Goal: Task Accomplishment & Management: Complete application form

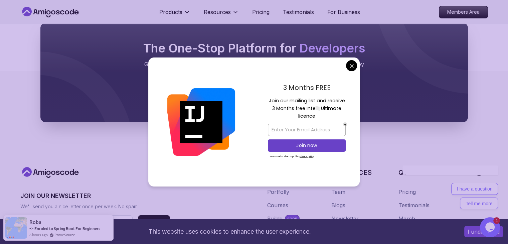
scroll to position [748, 0]
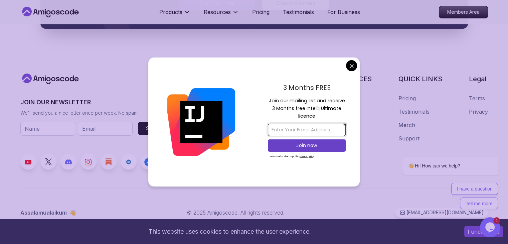
click at [315, 130] on input "email" at bounding box center [307, 130] width 78 height 12
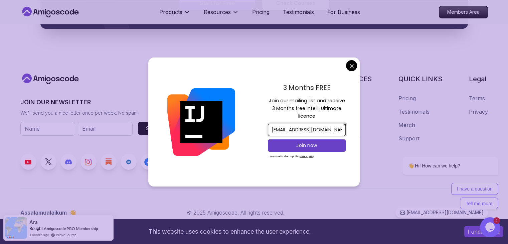
type input "[EMAIL_ADDRESS][DOMAIN_NAME]"
click at [311, 143] on p "Join now" at bounding box center [306, 145] width 63 height 7
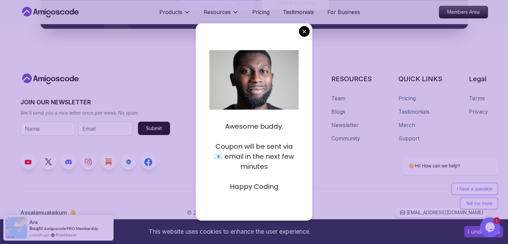
click at [283, 170] on p "Coupon will be sent via 📧 email in the next few minutes" at bounding box center [253, 156] width 89 height 30
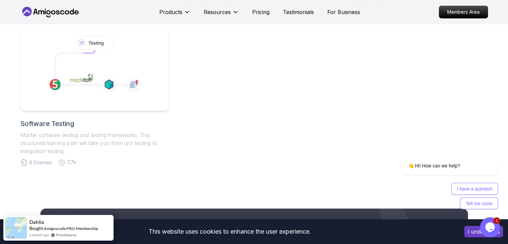
scroll to position [0, 0]
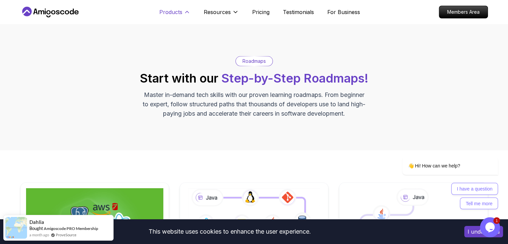
click at [183, 10] on button "Products" at bounding box center [174, 14] width 31 height 13
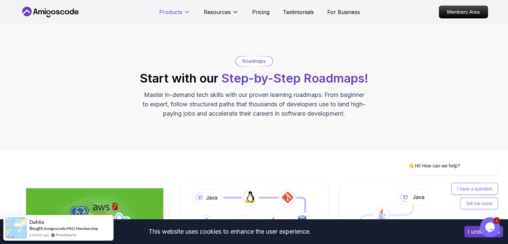
click at [183, 10] on button "Products" at bounding box center [174, 14] width 31 height 13
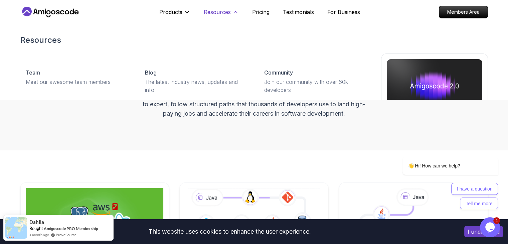
click at [232, 13] on icon at bounding box center [235, 12] width 7 height 7
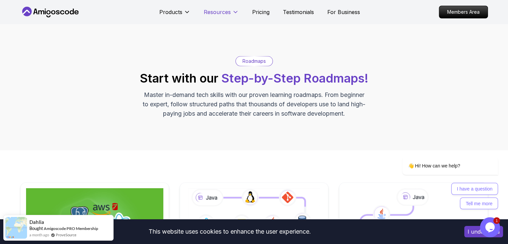
click at [232, 13] on icon at bounding box center [235, 12] width 7 height 7
click at [253, 13] on p "Pricing" at bounding box center [260, 12] width 17 height 8
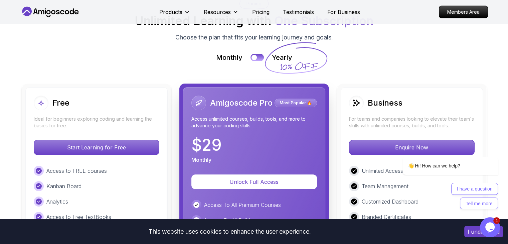
scroll to position [1507, 0]
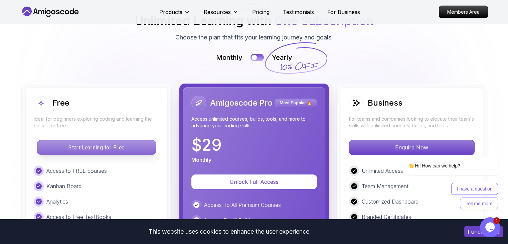
click at [98, 144] on p "Start Learning for Free" at bounding box center [96, 147] width 119 height 14
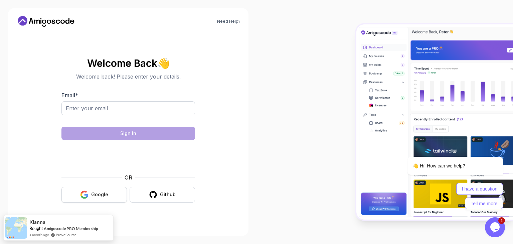
click at [116, 199] on button "Google" at bounding box center [93, 195] width 65 height 16
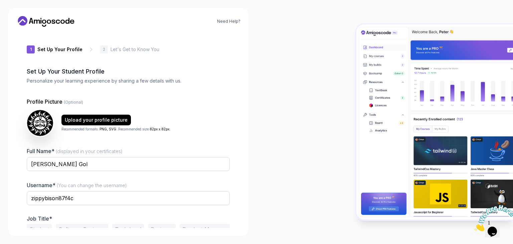
scroll to position [35, 0]
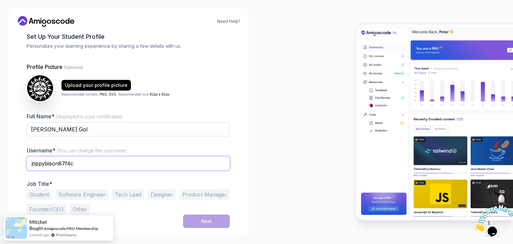
drag, startPoint x: 100, startPoint y: 163, endPoint x: 4, endPoint y: 151, distance: 96.2
click at [4, 151] on div "Need Help? 1 Set Up Your Profile 1 Set Up Your Profile 2 Let's Get to Know You …" at bounding box center [128, 122] width 257 height 244
type input "Parthrajsinh"
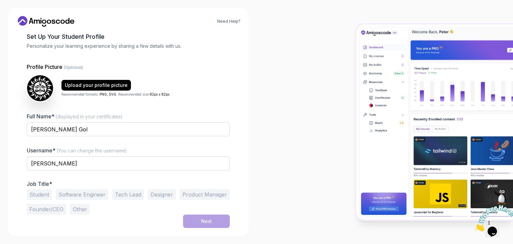
click at [47, 196] on button "Student" at bounding box center [39, 194] width 25 height 11
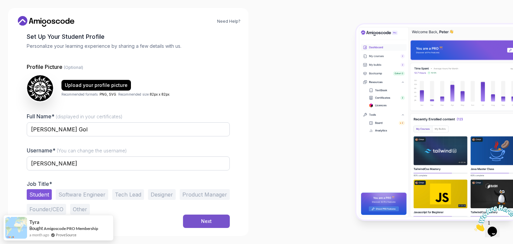
click at [219, 223] on button "Next" at bounding box center [206, 220] width 47 height 13
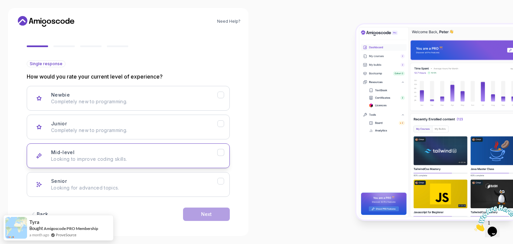
scroll to position [53, 0]
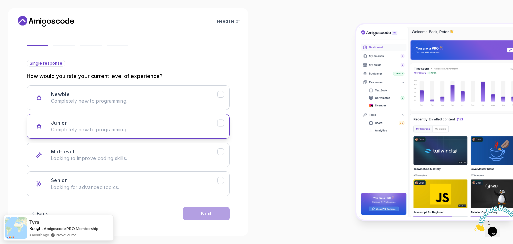
click at [178, 130] on p "Completely new to programming." at bounding box center [134, 129] width 166 height 7
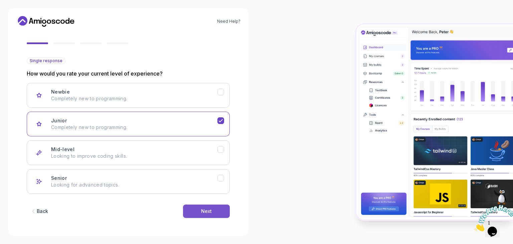
click at [217, 207] on button "Next" at bounding box center [206, 210] width 47 height 13
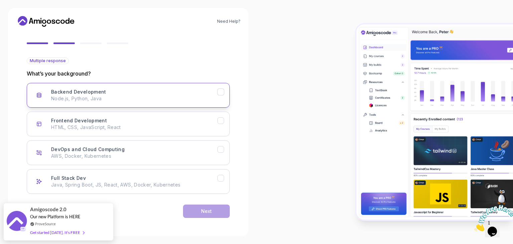
click at [204, 93] on div "Backend Development Node.js, Python, Java" at bounding box center [134, 95] width 166 height 13
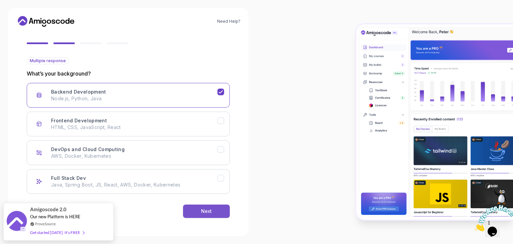
click at [214, 210] on button "Next" at bounding box center [206, 210] width 47 height 13
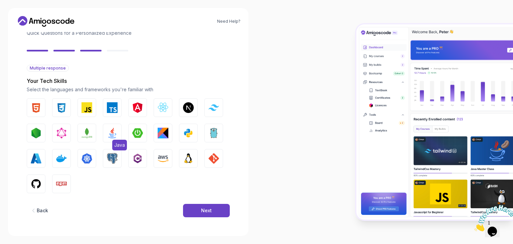
click at [111, 132] on img "button" at bounding box center [112, 133] width 11 height 11
click at [208, 207] on div "Next" at bounding box center [206, 210] width 11 height 7
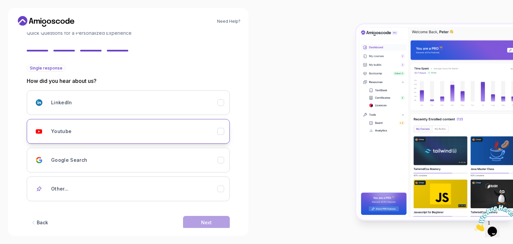
click at [144, 131] on div "Youtube" at bounding box center [134, 131] width 166 height 13
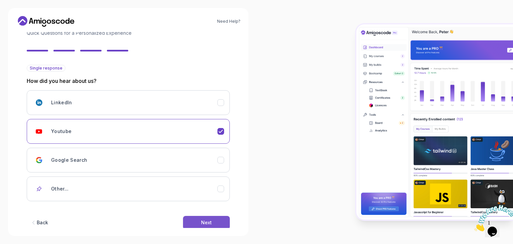
click at [215, 223] on button "Next" at bounding box center [206, 222] width 47 height 13
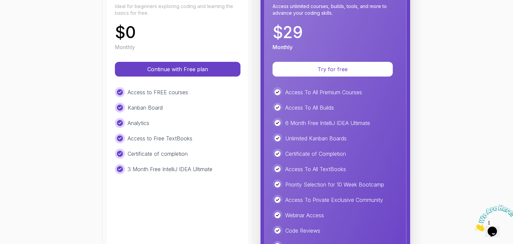
scroll to position [139, 0]
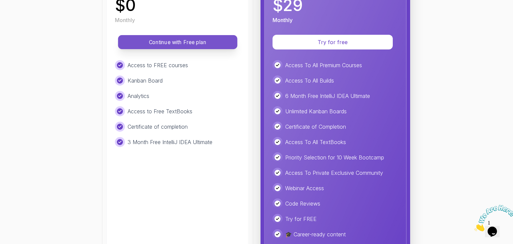
click at [171, 43] on p "Continue with Free plan" at bounding box center [178, 42] width 104 height 8
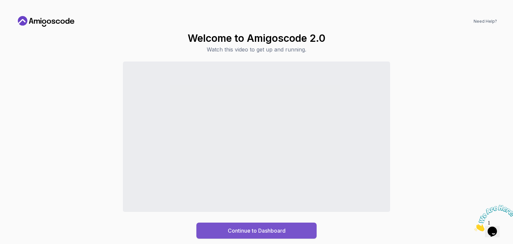
click at [233, 225] on button "Continue to Dashboard" at bounding box center [256, 230] width 120 height 16
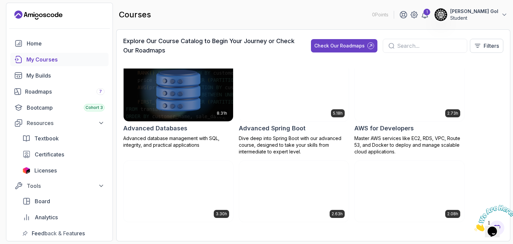
scroll to position [10, 0]
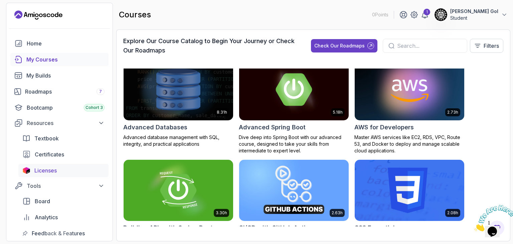
click at [35, 171] on span "Licenses" at bounding box center [45, 170] width 22 height 8
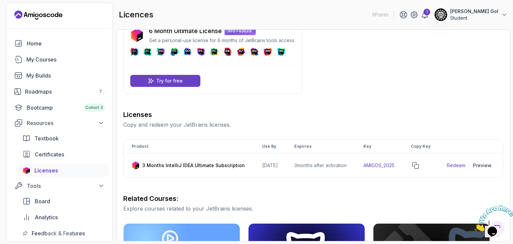
scroll to position [17, 0]
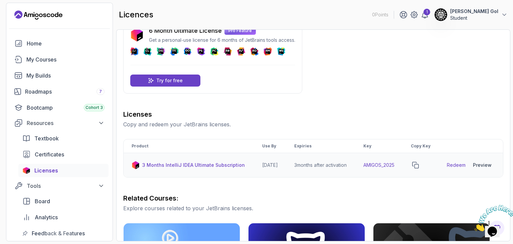
drag, startPoint x: 406, startPoint y: 167, endPoint x: 357, endPoint y: 167, distance: 49.4
click at [357, 167] on tr "3 Months IntelliJ IDEA Ultimate Subscription 2026-06-12 3 months after activati…" at bounding box center [313, 165] width 379 height 24
click at [355, 167] on td "3 months after activation" at bounding box center [320, 165] width 69 height 24
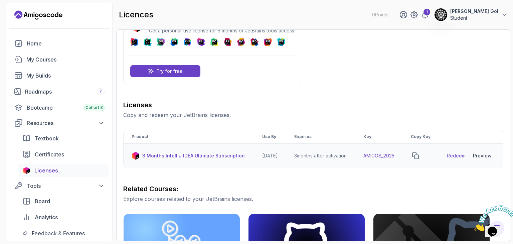
click at [458, 159] on link "Redeem" at bounding box center [456, 155] width 19 height 7
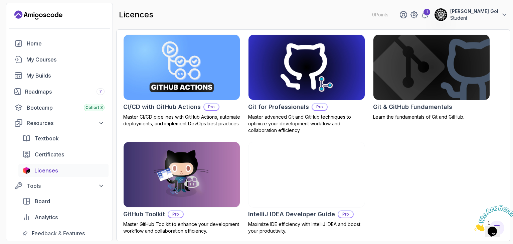
scroll to position [210, 0]
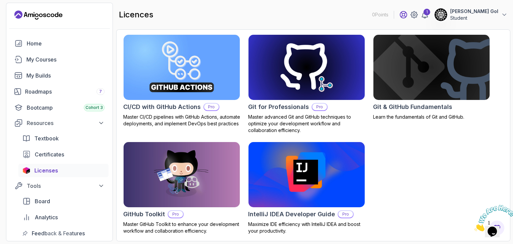
click at [408, 15] on icon at bounding box center [404, 15] width 8 height 8
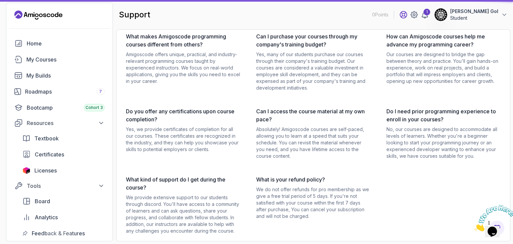
scroll to position [7, 0]
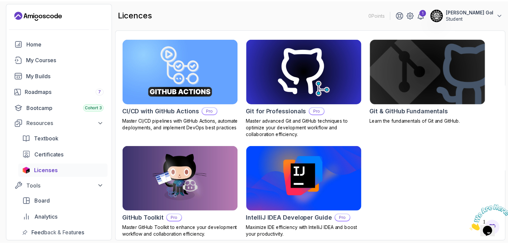
scroll to position [210, 0]
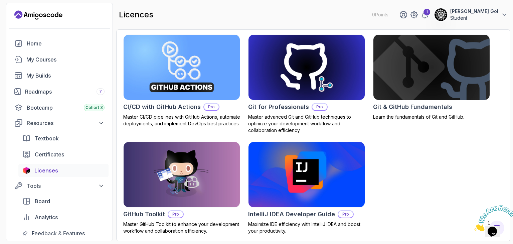
click at [312, 180] on img at bounding box center [307, 174] width 122 height 68
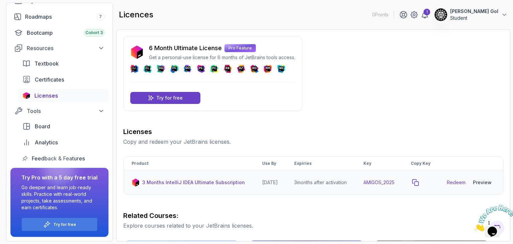
click at [419, 186] on icon "copy-button" at bounding box center [415, 182] width 7 height 7
